Goal: Task Accomplishment & Management: Manage account settings

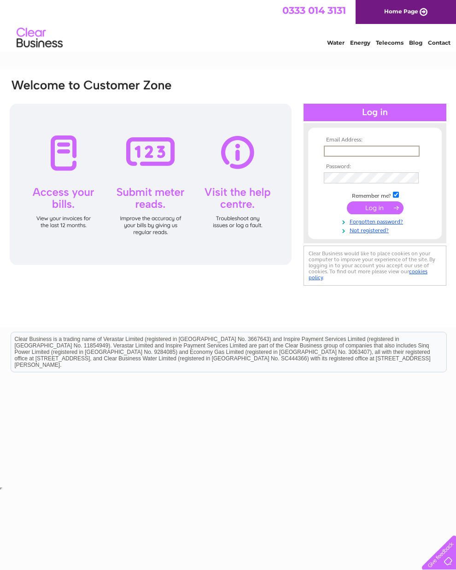
click at [376, 213] on input "submit" at bounding box center [375, 207] width 57 height 13
click at [347, 143] on th "Email Address:" at bounding box center [375, 140] width 107 height 6
click at [354, 150] on input "text" at bounding box center [371, 151] width 95 height 10
type input "gavinandsueidiens@yahoo.co.uk"
click at [378, 211] on input "submit" at bounding box center [375, 207] width 57 height 13
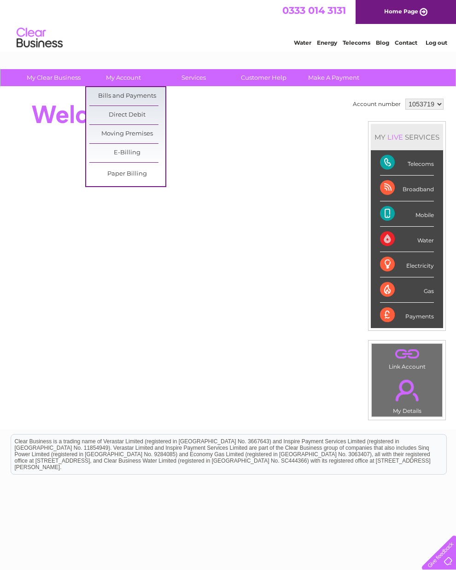
click at [124, 90] on link "Bills and Payments" at bounding box center [127, 96] width 76 height 18
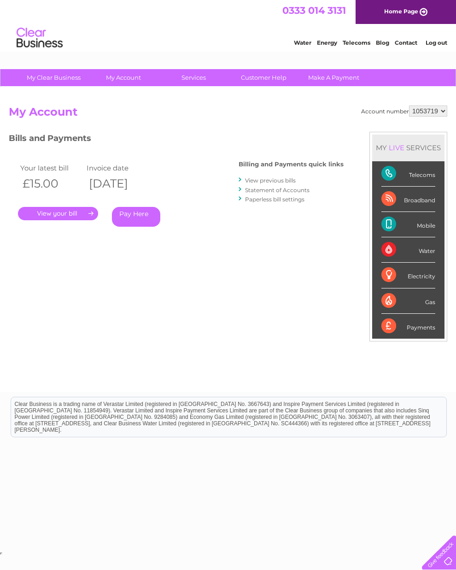
click at [263, 177] on link "View previous bills" at bounding box center [270, 180] width 51 height 7
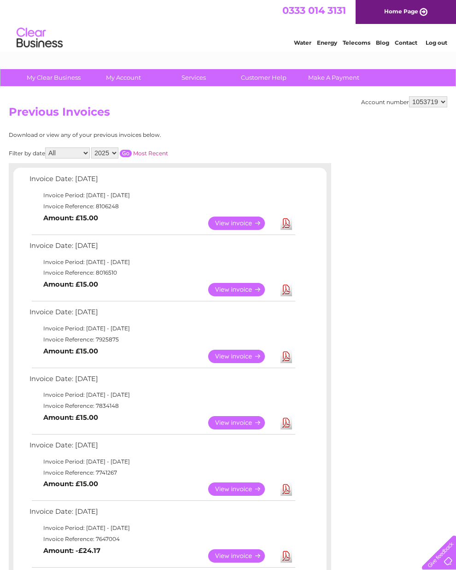
click at [237, 296] on link "View" at bounding box center [242, 289] width 68 height 13
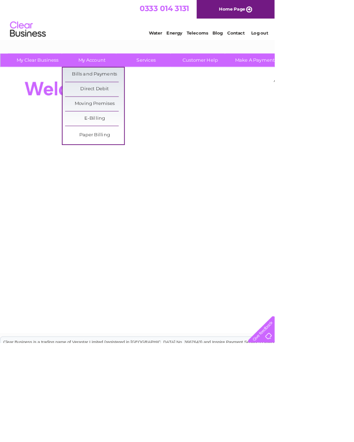
click at [125, 92] on link "Bills and Payments" at bounding box center [122, 96] width 76 height 18
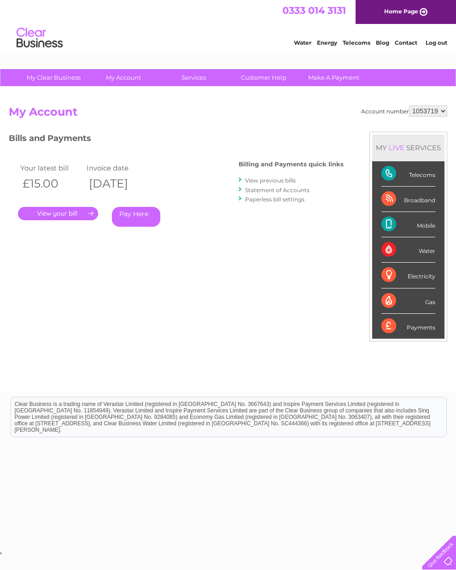
click at [263, 177] on link "View previous bills" at bounding box center [270, 180] width 51 height 7
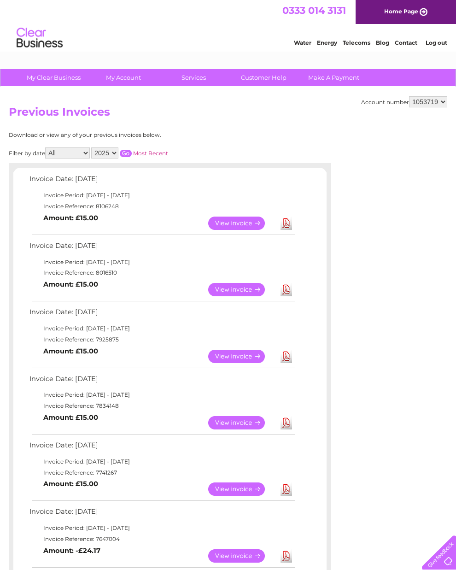
click at [232, 363] on link "View" at bounding box center [242, 356] width 68 height 13
click at [239, 430] on link "View" at bounding box center [242, 422] width 68 height 13
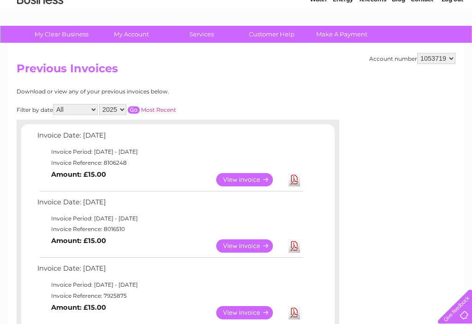
scroll to position [42, 0]
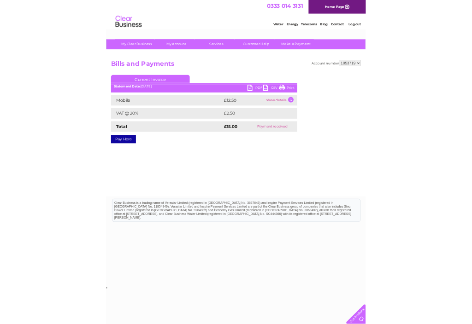
scroll to position [43, 0]
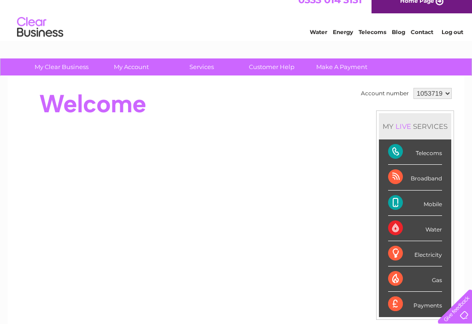
scroll to position [10, 0]
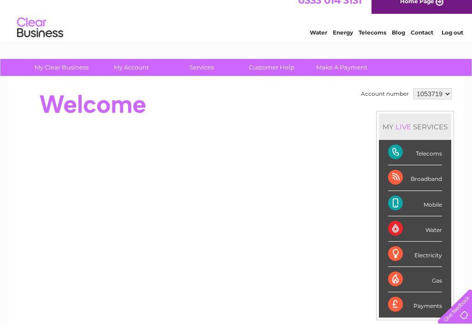
click at [433, 155] on div "Telecoms" at bounding box center [415, 152] width 54 height 25
click at [431, 155] on div "Telecoms" at bounding box center [415, 152] width 54 height 25
click at [403, 155] on div "Telecoms" at bounding box center [415, 152] width 54 height 25
click at [433, 154] on div "Telecoms" at bounding box center [415, 152] width 54 height 25
click at [438, 156] on div "Telecoms" at bounding box center [415, 152] width 54 height 25
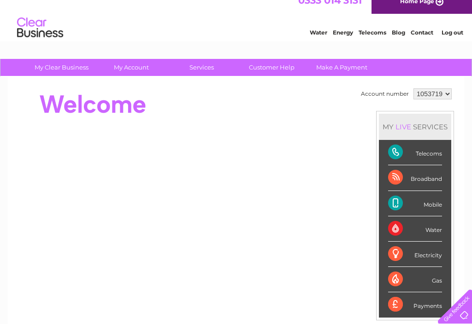
click at [439, 159] on div "Telecoms" at bounding box center [415, 152] width 54 height 25
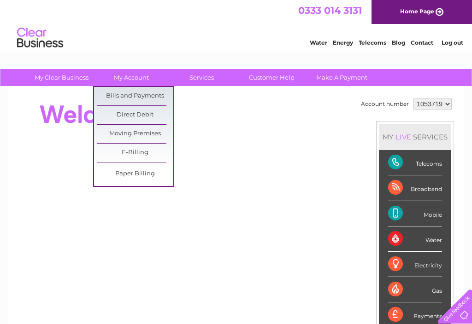
click at [133, 93] on link "Bills and Payments" at bounding box center [135, 96] width 76 height 18
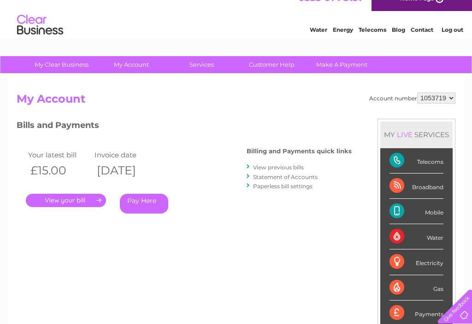
scroll to position [12, 0]
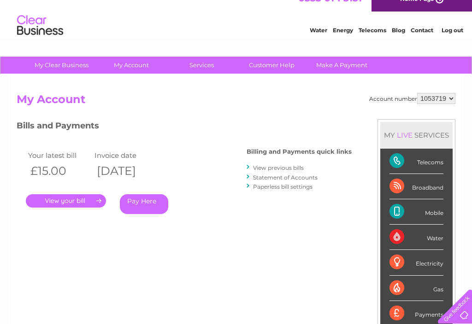
click at [283, 165] on link "View previous bills" at bounding box center [278, 168] width 51 height 7
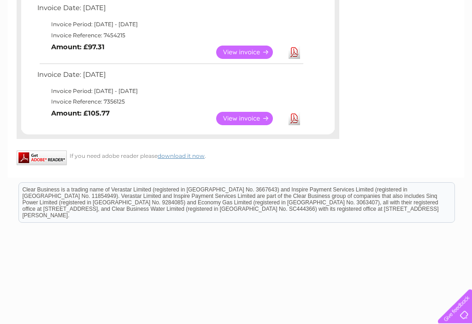
scroll to position [637, 0]
click at [246, 112] on link "View" at bounding box center [250, 118] width 68 height 13
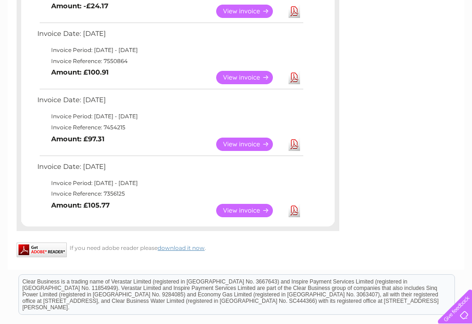
scroll to position [544, 0]
click at [246, 138] on link "View" at bounding box center [250, 144] width 68 height 13
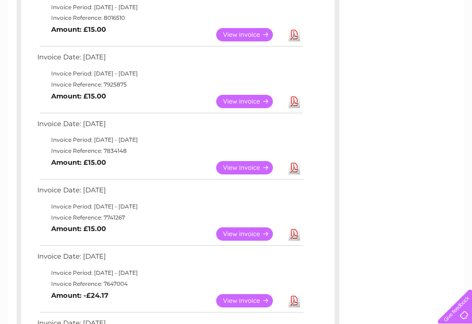
scroll to position [254, 0]
